Goal: Information Seeking & Learning: Learn about a topic

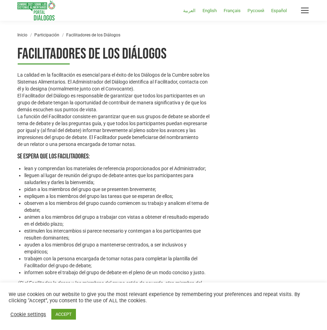
click at [43, 17] on img at bounding box center [36, 11] width 38 height 20
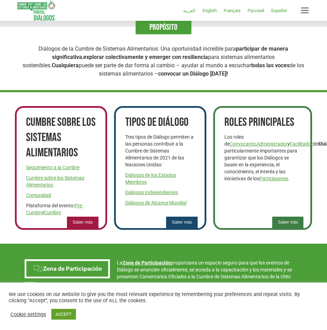
scroll to position [208, 0]
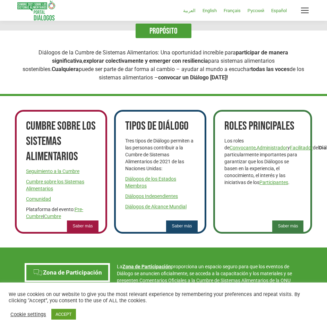
click at [281, 227] on span "Saber más" at bounding box center [288, 226] width 20 height 6
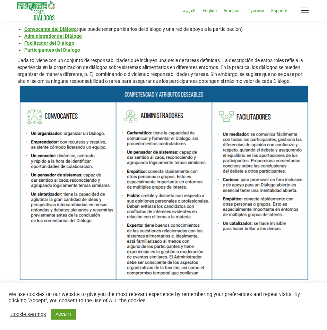
scroll to position [208, 0]
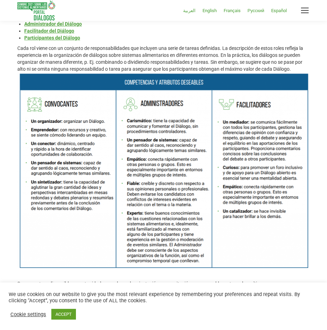
click at [177, 195] on img at bounding box center [163, 169] width 292 height 195
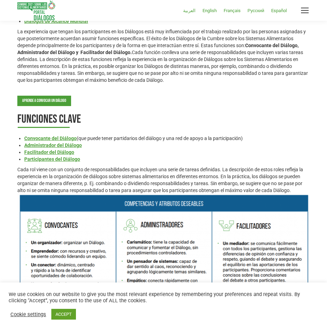
scroll to position [69, 0]
